Goal: Task Accomplishment & Management: Complete application form

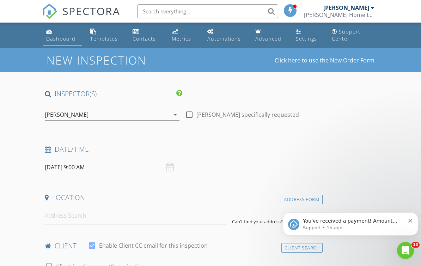
click at [55, 39] on div "Dashboard" at bounding box center [60, 38] width 29 height 7
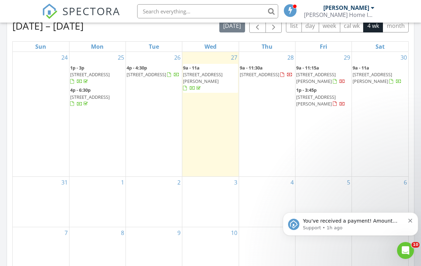
scroll to position [325, 0]
click at [50, 135] on div "24" at bounding box center [41, 115] width 56 height 125
click at [35, 110] on div "24" at bounding box center [41, 115] width 56 height 125
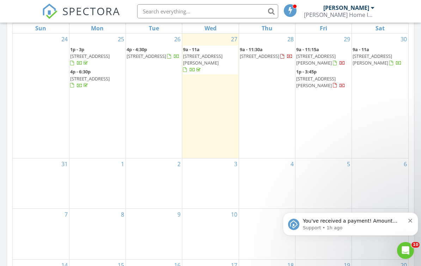
scroll to position [344, 0]
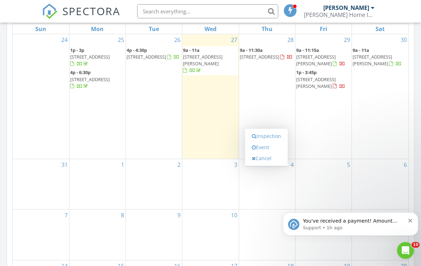
click at [259, 39] on div "28" at bounding box center [267, 39] width 56 height 11
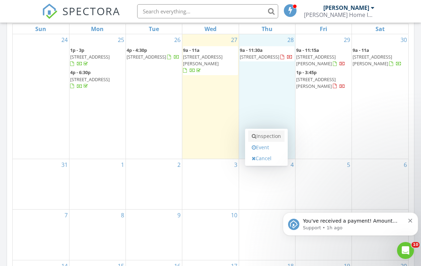
click at [265, 132] on link "Inspection" at bounding box center [266, 136] width 36 height 11
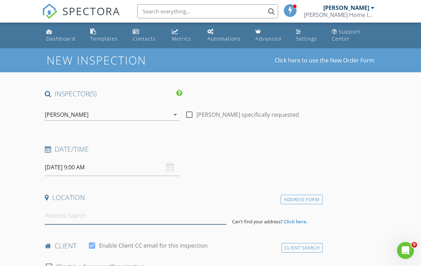
click at [52, 212] on input at bounding box center [136, 215] width 182 height 17
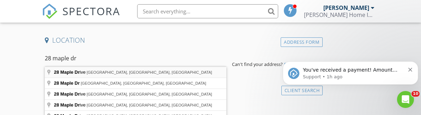
type input "28 Maple Drive, Middlebury, CT, USA"
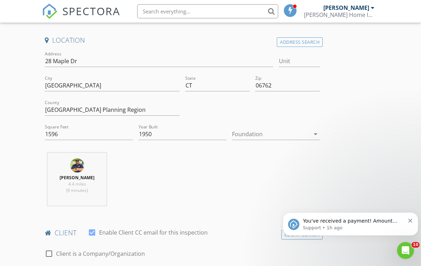
click at [256, 131] on div at bounding box center [271, 133] width 78 height 11
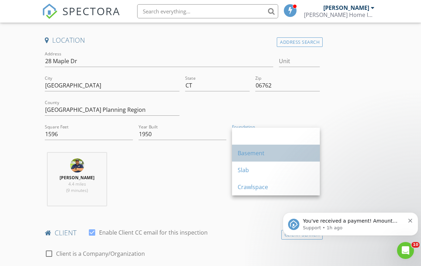
click at [249, 148] on div "Basement" at bounding box center [276, 153] width 77 height 17
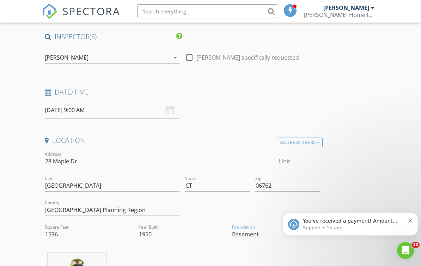
scroll to position [54, 0]
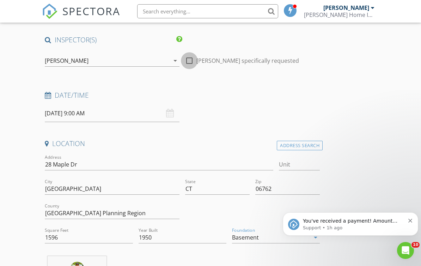
click at [192, 61] on div at bounding box center [189, 61] width 12 height 12
checkbox input "true"
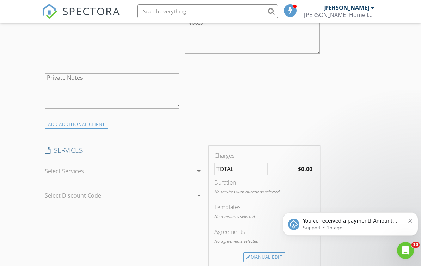
scroll to position [474, 0]
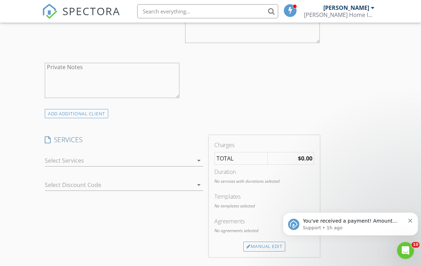
click at [55, 160] on div at bounding box center [119, 160] width 148 height 11
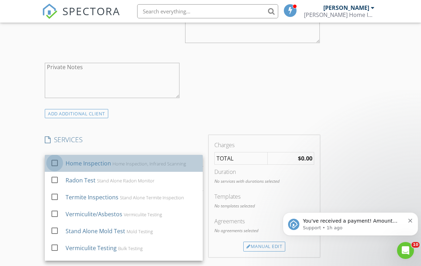
click at [52, 160] on div at bounding box center [55, 163] width 12 height 12
checkbox input "true"
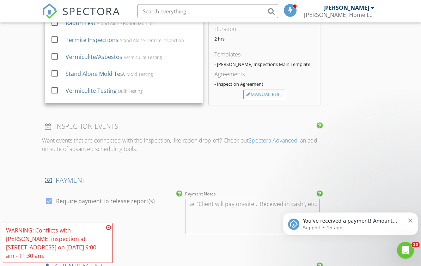
scroll to position [632, 0]
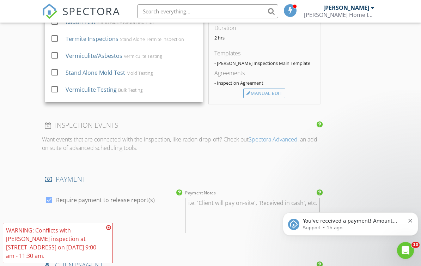
click at [104, 225] on div "WARNING: Conflicts with Ralph Deleon's inspection at 226 Greenwoods Rd W on 08/…" at bounding box center [58, 243] width 110 height 40
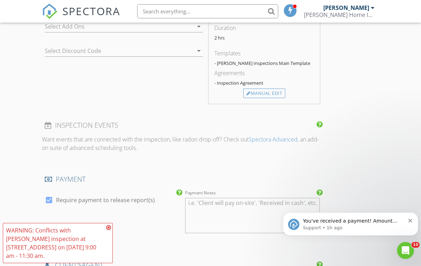
click at [107, 226] on icon at bounding box center [108, 228] width 5 height 6
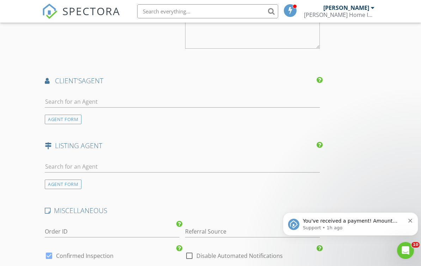
scroll to position [816, 0]
click at [66, 97] on input "text" at bounding box center [182, 102] width 275 height 12
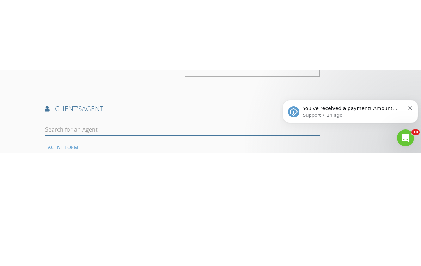
scroll to position [859, 0]
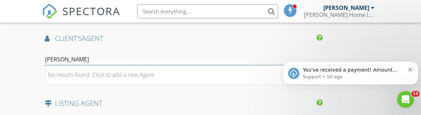
type input "Taylor"
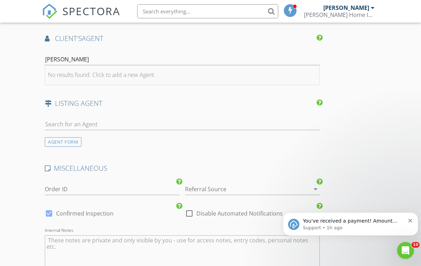
click at [66, 76] on div "No results found. Click to add a new Agent" at bounding box center [101, 75] width 106 height 8
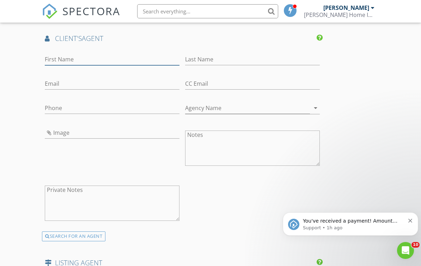
click at [58, 62] on input "First Name" at bounding box center [112, 60] width 135 height 12
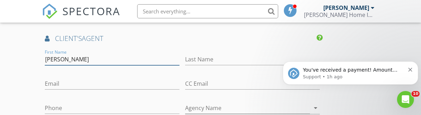
type input "Taylor"
click at [198, 49] on div "Last Name" at bounding box center [252, 60] width 135 height 23
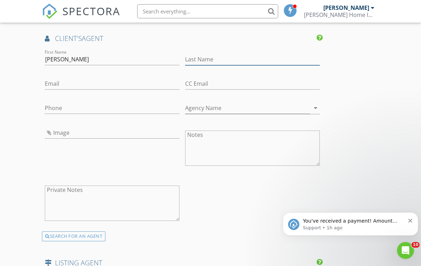
click at [189, 54] on input "Last Name" at bounding box center [252, 60] width 135 height 12
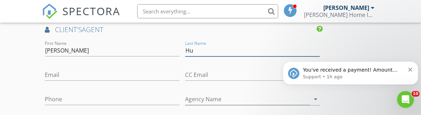
scroll to position [867, 0]
type input "Hubbell"
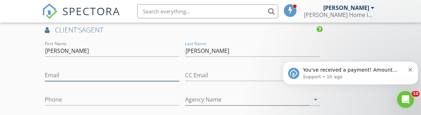
click at [57, 70] on input "Email" at bounding box center [112, 75] width 135 height 12
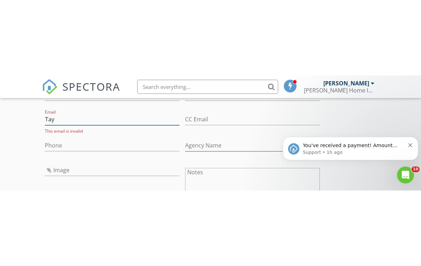
scroll to position [905, 0]
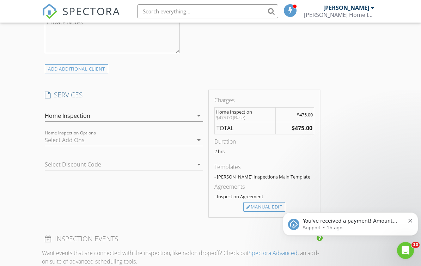
scroll to position [508, 0]
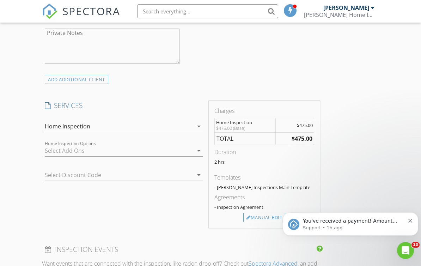
click at [25, 146] on div "New Inspection Click here to use the New Order Form INSPECTOR(S) check_box Ralp…" at bounding box center [210, 269] width 421 height 1459
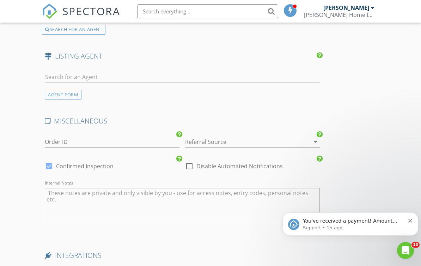
scroll to position [1070, 0]
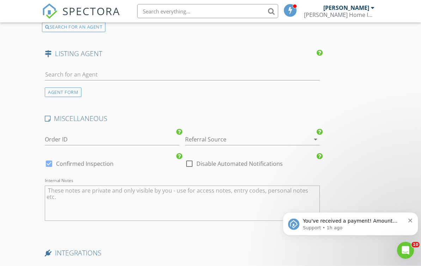
click at [196, 137] on div at bounding box center [242, 139] width 115 height 11
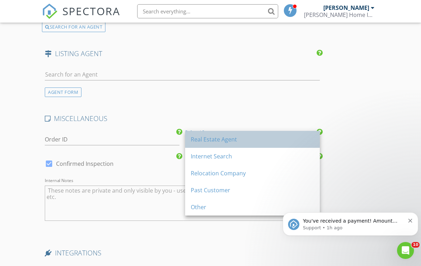
click at [200, 139] on div "Real Estate Agent" at bounding box center [252, 139] width 123 height 8
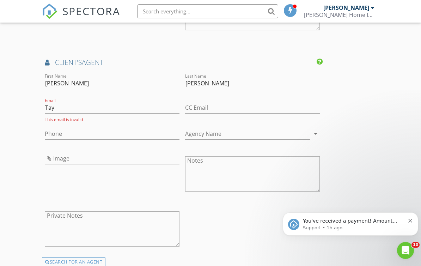
scroll to position [835, 0]
click at [60, 106] on input "Tay" at bounding box center [112, 108] width 135 height 12
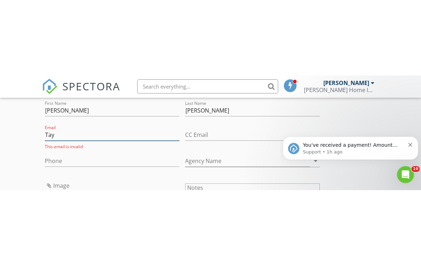
scroll to position [883, 0]
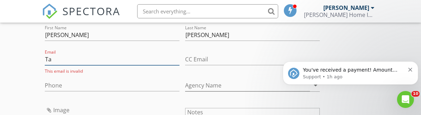
type input "T"
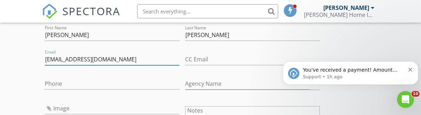
type input "Youragenttaylorhubbell@gmail.com"
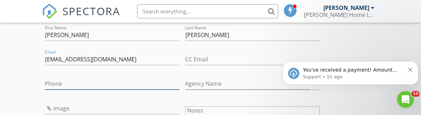
click at [48, 80] on input "Phone" at bounding box center [112, 84] width 135 height 12
type input "203-490-7118"
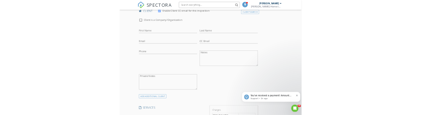
scroll to position [365, 0]
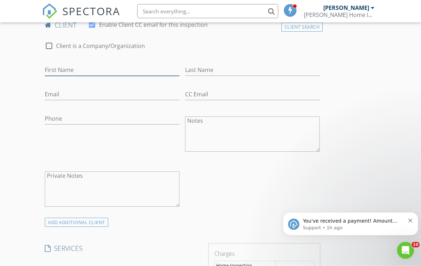
click at [50, 70] on input "First Name" at bounding box center [112, 71] width 135 height 12
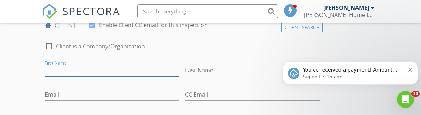
scroll to position [365, 0]
type input "Victoria"
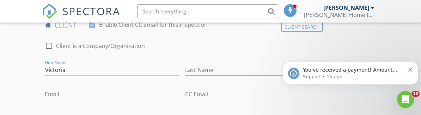
click at [221, 68] on input "Last Name" at bounding box center [252, 70] width 135 height 12
type input "Hubbell"
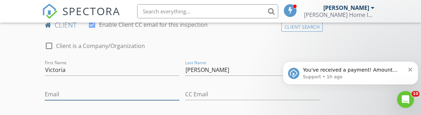
click at [101, 92] on input "Email" at bounding box center [112, 95] width 135 height 12
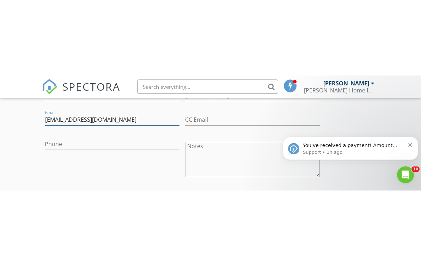
scroll to position [426, 0]
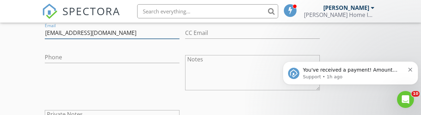
type input "V.hubbell11@gmail.com"
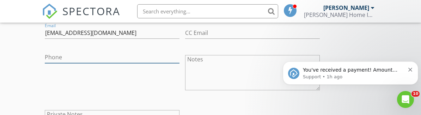
click at [53, 58] on input "Phone" at bounding box center [112, 58] width 135 height 12
type input "203-687-7680"
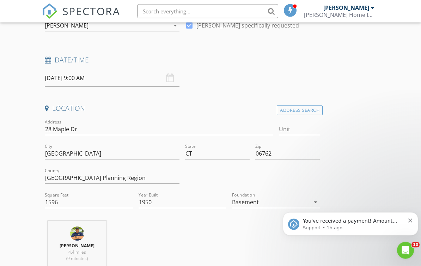
scroll to position [89, 0]
click at [56, 78] on input "[DATE] 9:00 AM" at bounding box center [112, 77] width 135 height 17
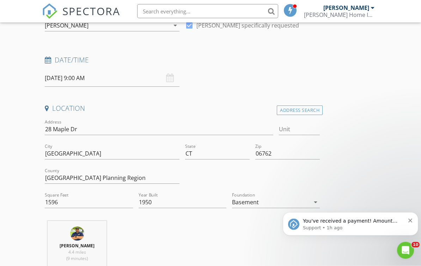
click at [86, 78] on input "[DATE] 9:00 AM" at bounding box center [112, 78] width 135 height 17
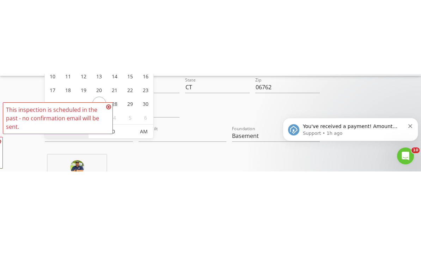
scroll to position [230, 0]
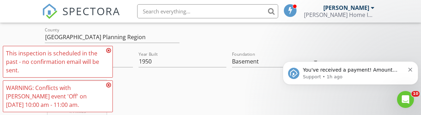
click at [18, 20] on nav "SPECTORA Ralph Deleon DeLeon Home Inspections Role: Inspector Change Role Dashb…" at bounding box center [210, 11] width 421 height 23
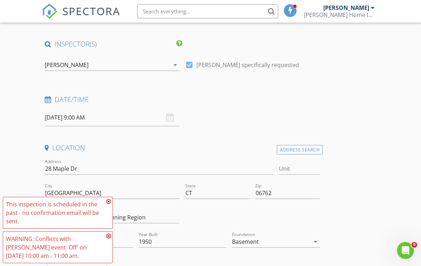
scroll to position [49, 0]
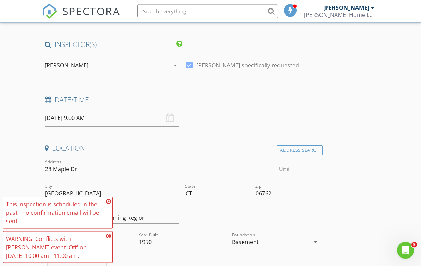
click at [52, 115] on input "08/01/2025 9:00 AM" at bounding box center [112, 118] width 135 height 17
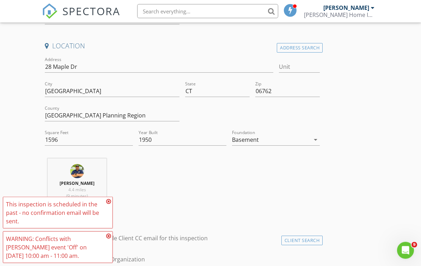
scroll to position [152, 0]
click at [108, 200] on icon at bounding box center [108, 202] width 5 height 6
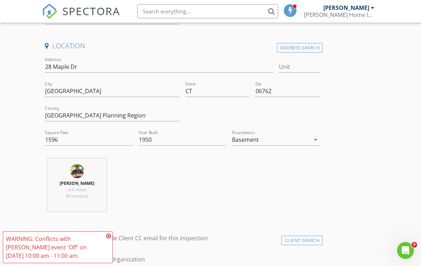
click at [109, 234] on icon at bounding box center [108, 236] width 5 height 6
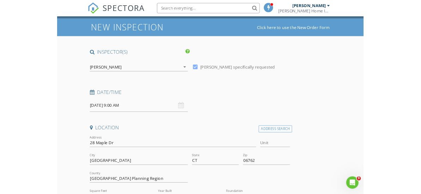
scroll to position [19, 0]
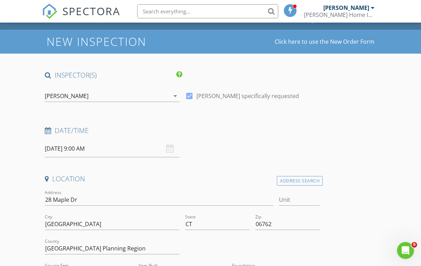
click at [53, 149] on input "08/01/2025 9:00 AM" at bounding box center [112, 148] width 135 height 17
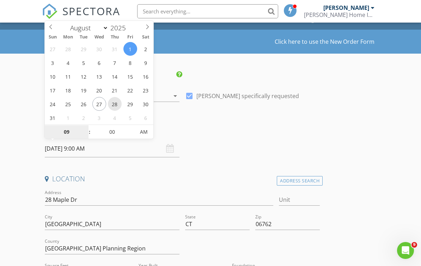
type input "[DATE] 9:00 AM"
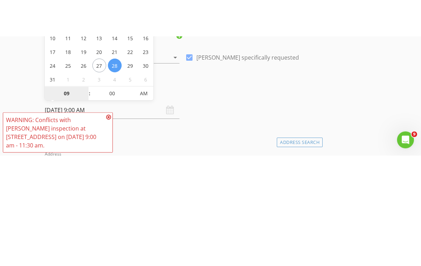
scroll to position [93, 0]
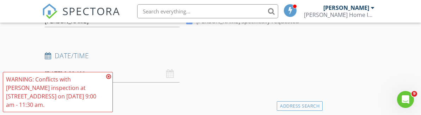
click at [107, 75] on input "[DATE] 9:00 AM" at bounding box center [112, 73] width 135 height 17
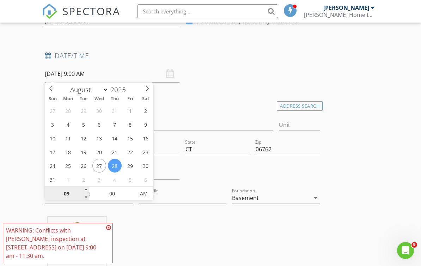
click at [67, 192] on input "09" at bounding box center [66, 194] width 43 height 14
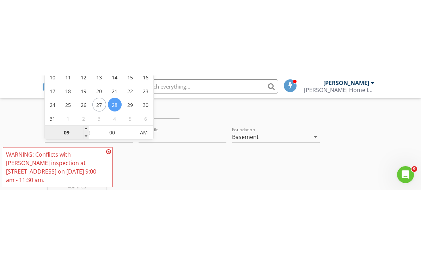
scroll to position [230, 0]
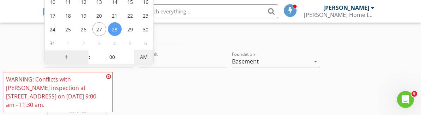
type input "01"
type input "08/28/2025 1:00 PM"
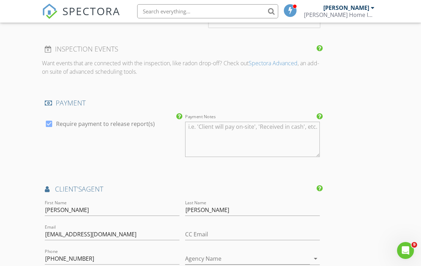
scroll to position [708, 0]
click at [253, 125] on textarea "Payment Notes" at bounding box center [252, 139] width 135 height 35
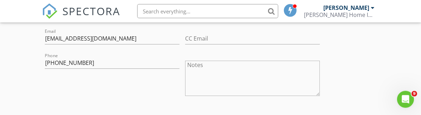
scroll to position [421, 0]
type textarea "Paying cash at inspection."
click at [227, 71] on textarea "Notes" at bounding box center [252, 78] width 135 height 35
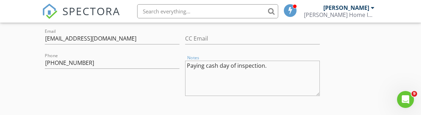
click at [304, 70] on textarea "Paying cash day of inspection." at bounding box center [252, 78] width 135 height 35
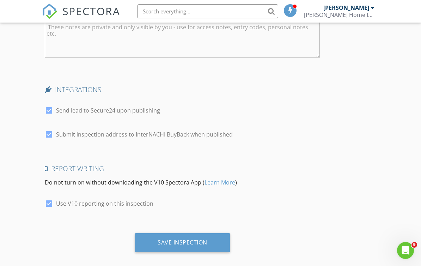
scroll to position [1237, 0]
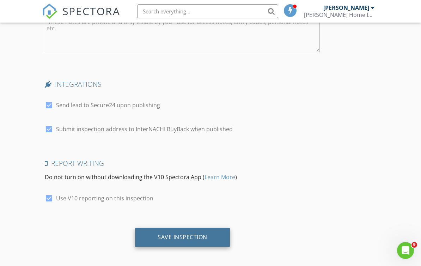
type textarea "Paying cash day of inspection."
click at [210, 233] on div "Save Inspection" at bounding box center [182, 237] width 95 height 19
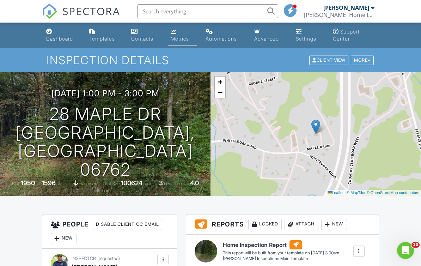
click at [183, 42] on link "Metrics" at bounding box center [182, 35] width 29 height 20
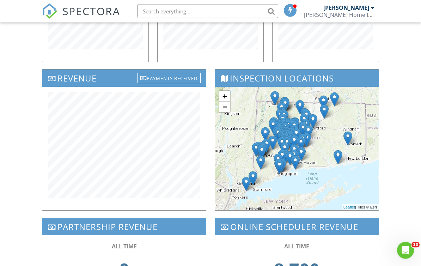
scroll to position [201, 0]
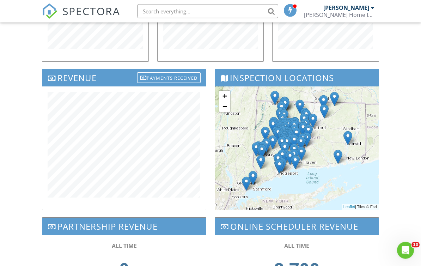
click at [24, 96] on div "Dashboard Templates Contacts Metrics Automations Advanced Settings Support Cent…" at bounding box center [210, 71] width 421 height 501
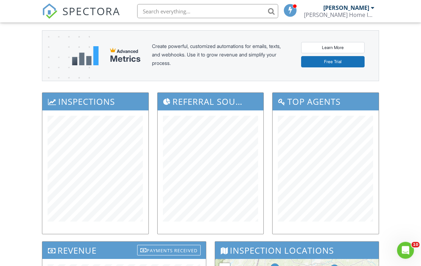
scroll to position [0, 0]
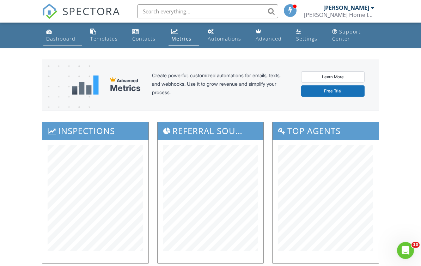
click at [56, 37] on div "Dashboard" at bounding box center [60, 38] width 29 height 7
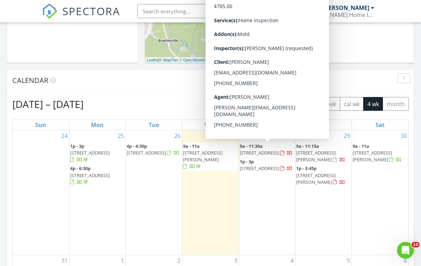
scroll to position [245, 0]
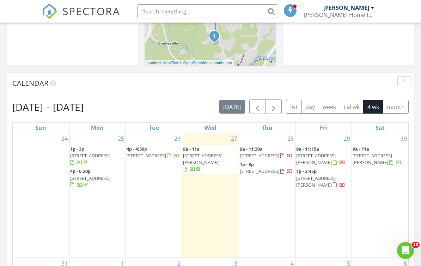
click at [232, 95] on div "Aug 24 – Sep 20, 2025 today list day week cal wk 4 wk month Sun Mon Tue Wed Thu…" at bounding box center [210, 254] width 407 height 321
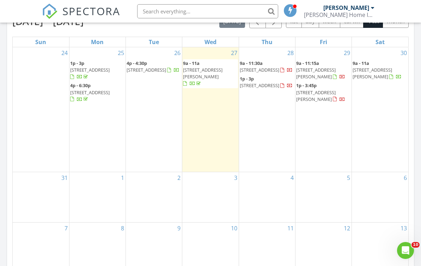
scroll to position [329, 0]
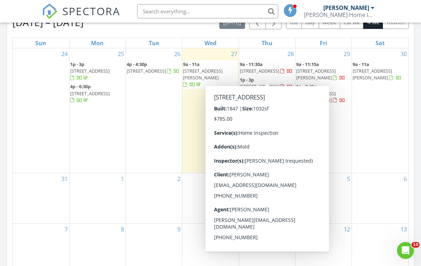
click at [255, 72] on span "226 Greenwoods Rd W, Norfolk 06058" at bounding box center [260, 71] width 40 height 6
